Goal: Transaction & Acquisition: Purchase product/service

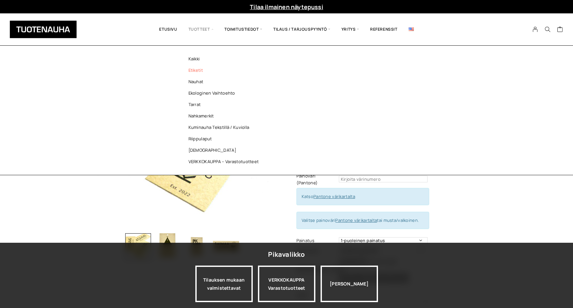
click at [203, 71] on link "Etiketit" at bounding box center [225, 70] width 95 height 11
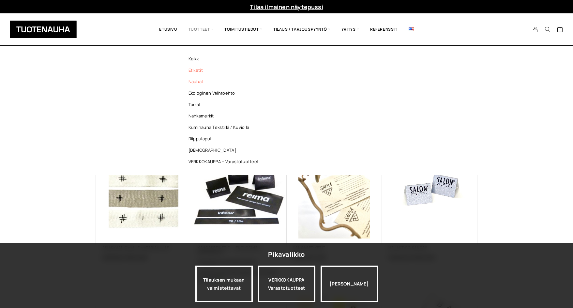
click at [204, 81] on link "Nauhat" at bounding box center [225, 81] width 95 height 11
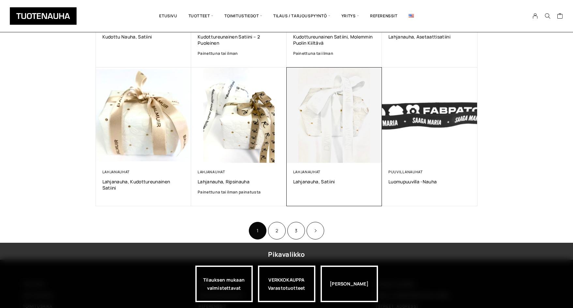
scroll to position [392, 0]
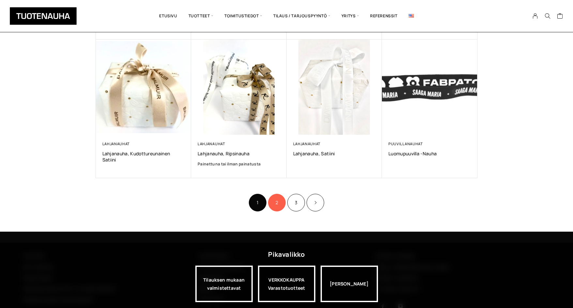
click at [280, 203] on link "2" at bounding box center [277, 203] width 18 height 18
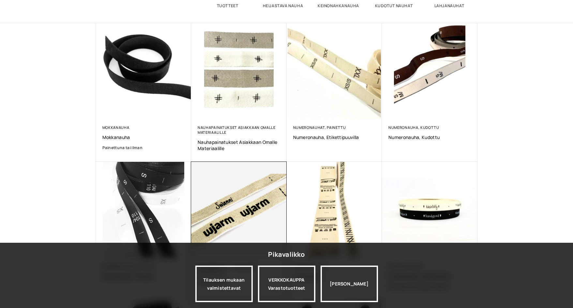
scroll to position [163, 0]
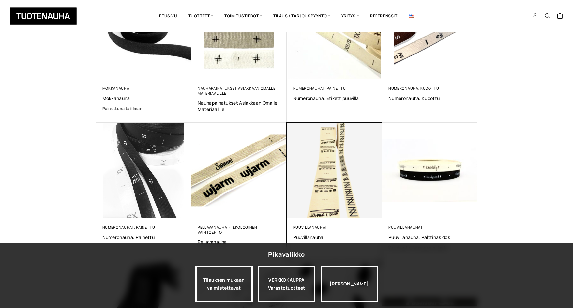
click at [357, 166] on img at bounding box center [335, 171] width 96 height 96
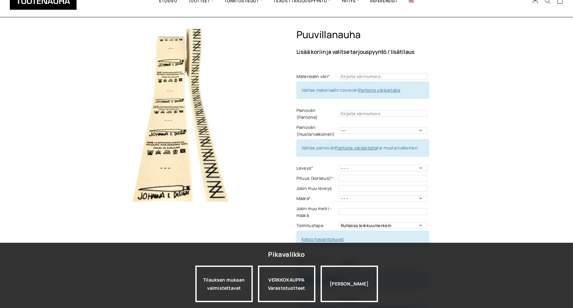
scroll to position [65, 0]
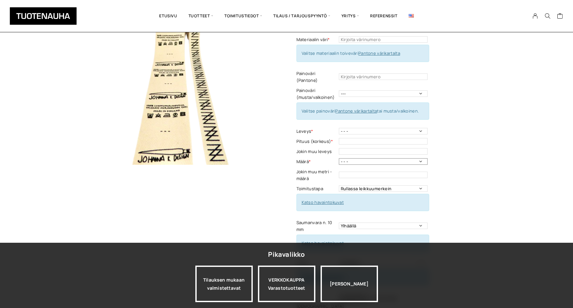
click at [357, 158] on select "- - - 50m 100 m 150 m 200 m" at bounding box center [383, 161] width 89 height 7
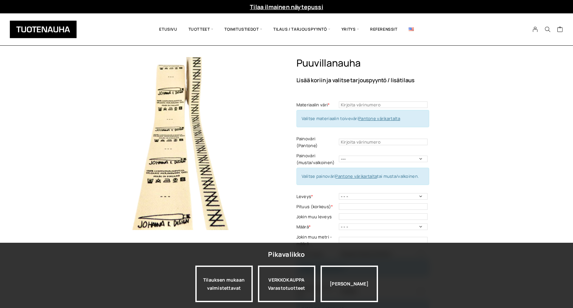
click at [541, 143] on div "Puuvillanauha Lisää koriin ja valitse tarjouspyyntö / lisätilaus Materiaalin vä…" at bounding box center [286, 297] width 573 height 481
click at [345, 193] on select "- - - 11 mm 14 mm 20 mm 25 mm 30 mm 35 mm 50 mm" at bounding box center [383, 196] width 89 height 7
drag, startPoint x: 345, startPoint y: 188, endPoint x: 362, endPoint y: 167, distance: 27.2
click at [345, 193] on select "- - - 11 mm 14 mm 20 mm 25 mm 30 mm 35 mm 50 mm" at bounding box center [383, 196] width 89 height 7
